Goal: Task Accomplishment & Management: Complete application form

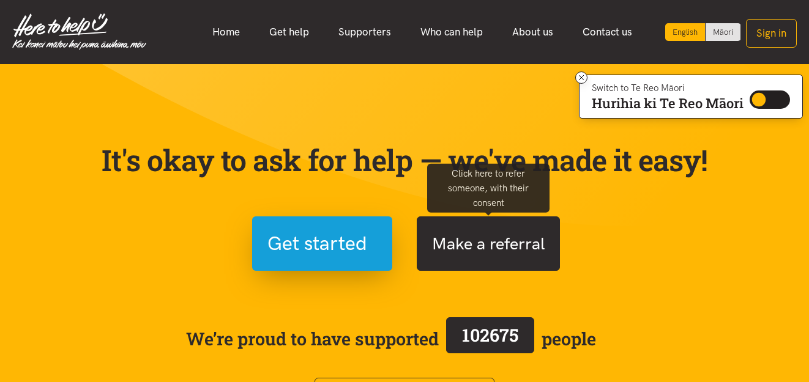
click at [487, 241] on button "Make a referral" at bounding box center [488, 244] width 143 height 54
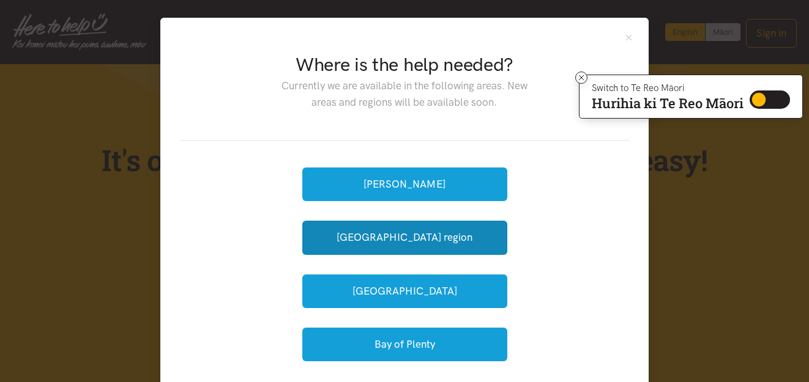
click at [487, 241] on button "[GEOGRAPHIC_DATA] region" at bounding box center [404, 238] width 205 height 34
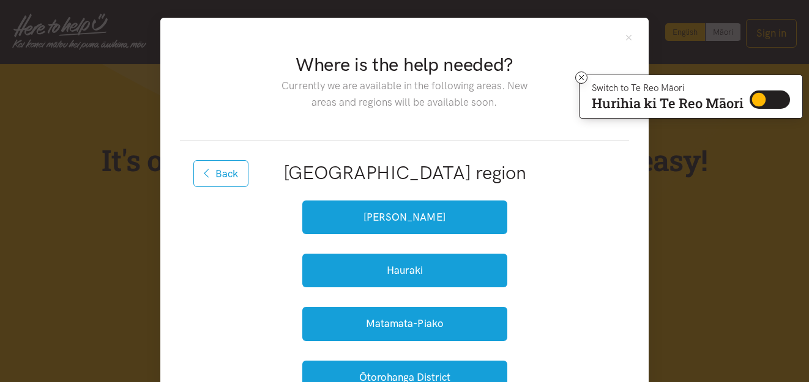
drag, startPoint x: 806, startPoint y: 124, endPoint x: 812, endPoint y: 188, distance: 63.9
click at [230, 171] on button "Back" at bounding box center [220, 173] width 55 height 27
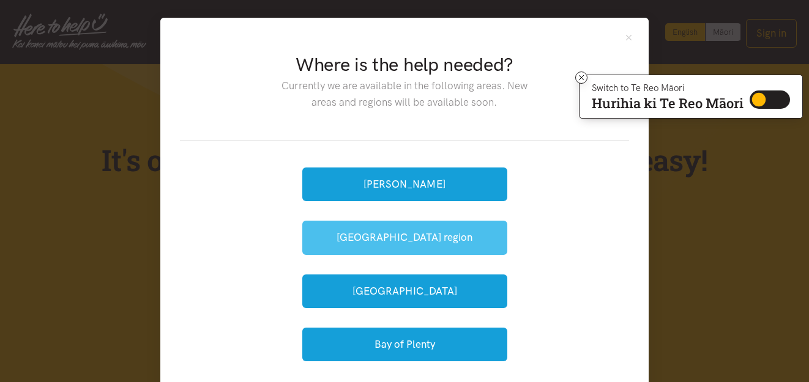
click at [400, 235] on button "[GEOGRAPHIC_DATA] region" at bounding box center [404, 238] width 205 height 34
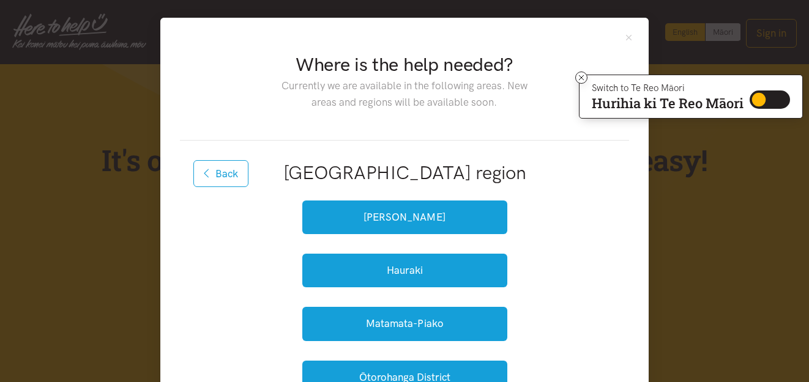
drag, startPoint x: 646, startPoint y: 175, endPoint x: 644, endPoint y: 292, distance: 117.5
click at [644, 292] on div "Where is the help needed? Currently we are available in the following areas. Ne…" at bounding box center [404, 380] width 488 height 724
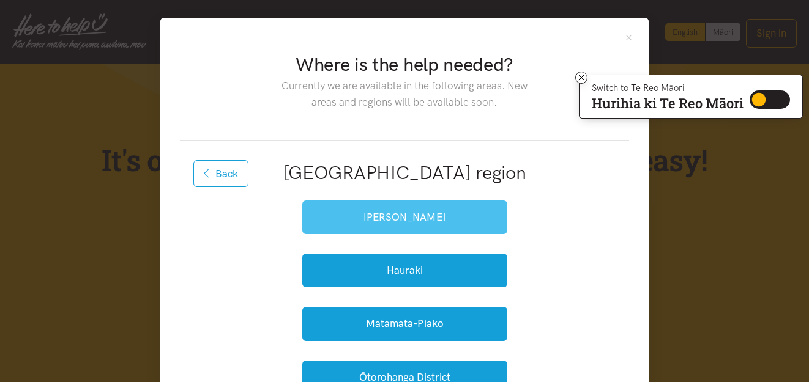
click at [408, 211] on button "[PERSON_NAME]" at bounding box center [404, 218] width 205 height 34
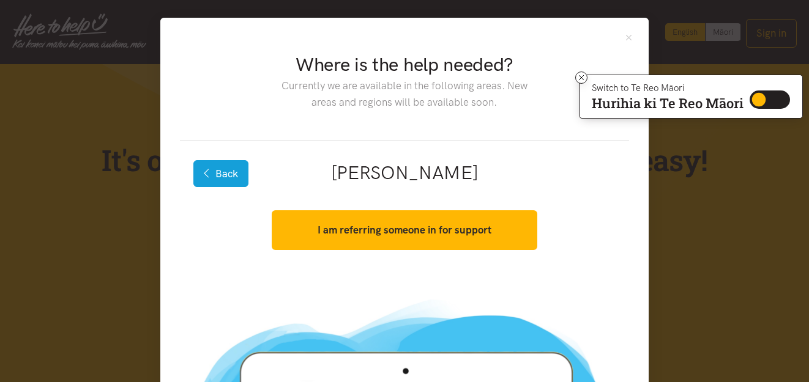
click at [232, 171] on button "Back" at bounding box center [220, 173] width 55 height 27
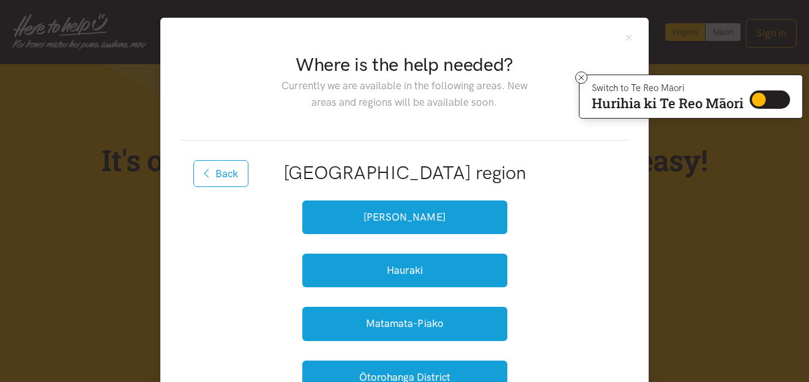
click at [232, 171] on button "Back" at bounding box center [220, 173] width 55 height 27
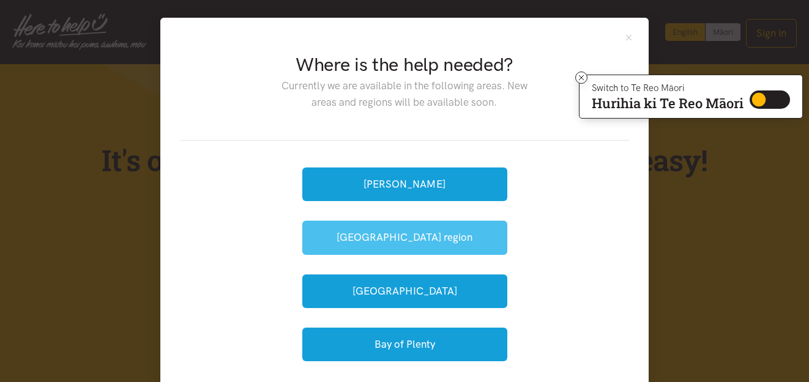
click at [367, 231] on button "[GEOGRAPHIC_DATA] region" at bounding box center [404, 238] width 205 height 34
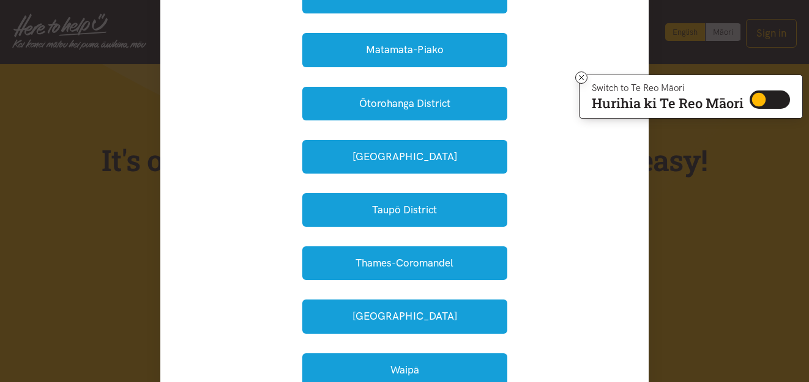
scroll to position [275, 0]
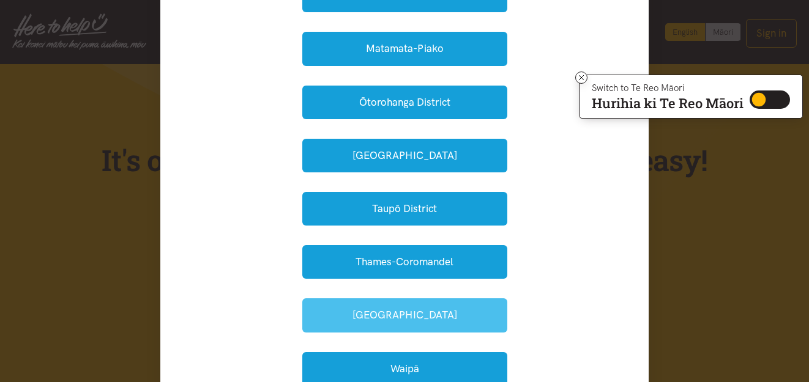
click at [442, 309] on button "[GEOGRAPHIC_DATA]" at bounding box center [404, 316] width 205 height 34
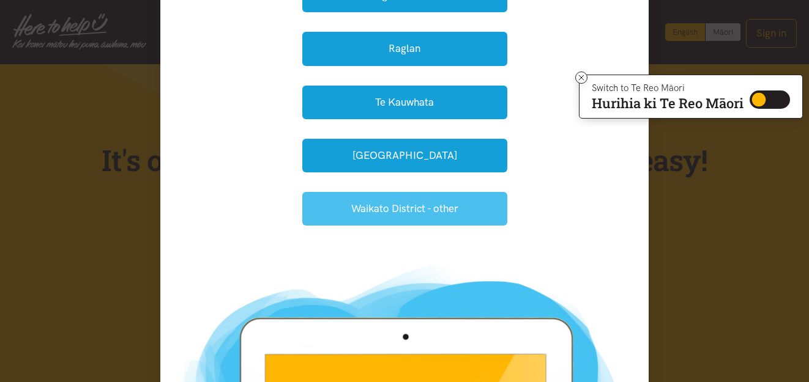
click at [413, 205] on button "Waikato District - other" at bounding box center [404, 209] width 205 height 34
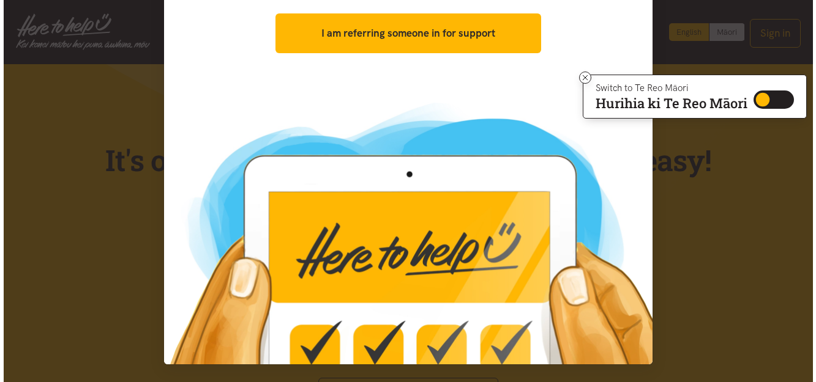
scroll to position [196, 0]
